Goal: Transaction & Acquisition: Purchase product/service

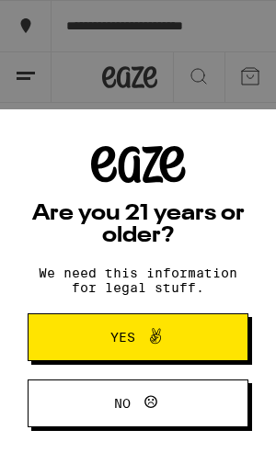
click at [149, 330] on icon at bounding box center [155, 336] width 22 height 22
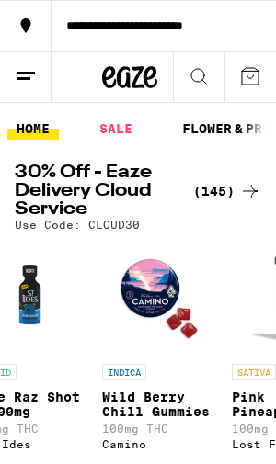
scroll to position [0, 214]
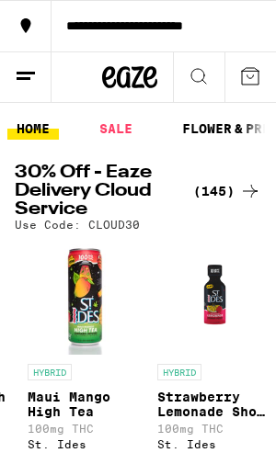
click at [123, 120] on link "SALE" at bounding box center [115, 129] width 51 height 22
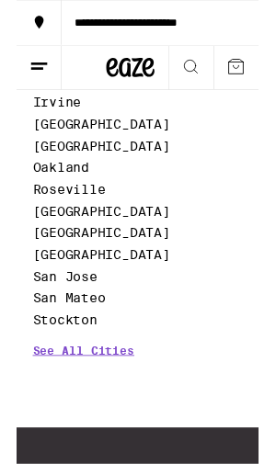
scroll to position [1044, 0]
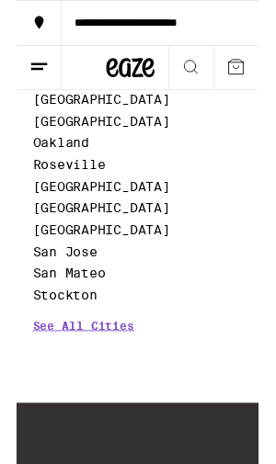
click at [131, 271] on link "[GEOGRAPHIC_DATA]" at bounding box center [96, 262] width 156 height 17
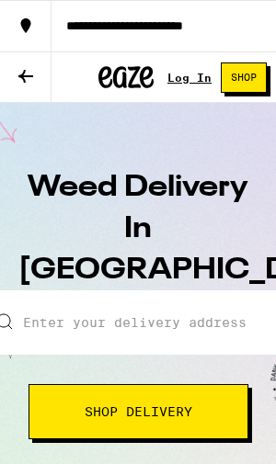
click at [28, 76] on icon at bounding box center [25, 76] width 15 height 13
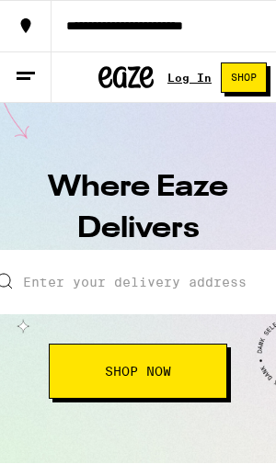
click at [151, 380] on button "Shop Now" at bounding box center [138, 371] width 178 height 55
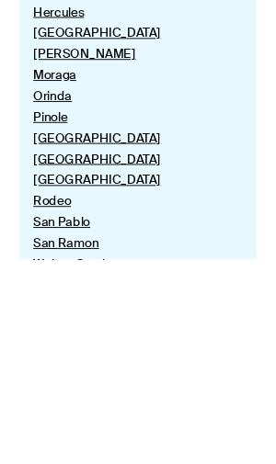
scroll to position [1092, 0]
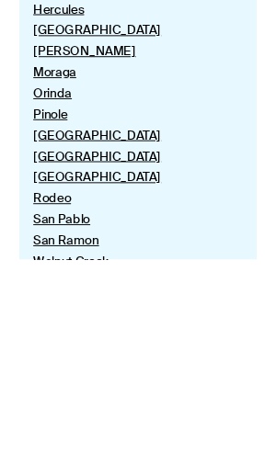
click at [58, 414] on link "Rodeo" at bounding box center [137, 422] width 205 height 17
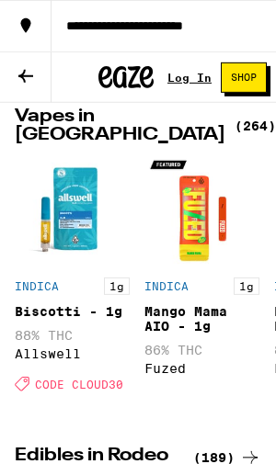
scroll to position [786, 0]
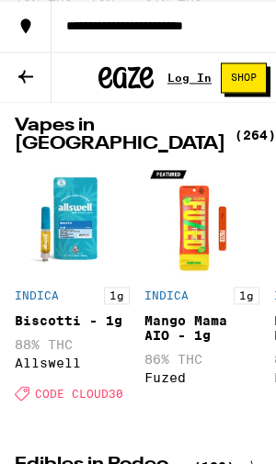
click at [31, 78] on icon at bounding box center [26, 76] width 22 height 22
